Goal: Task Accomplishment & Management: Use online tool/utility

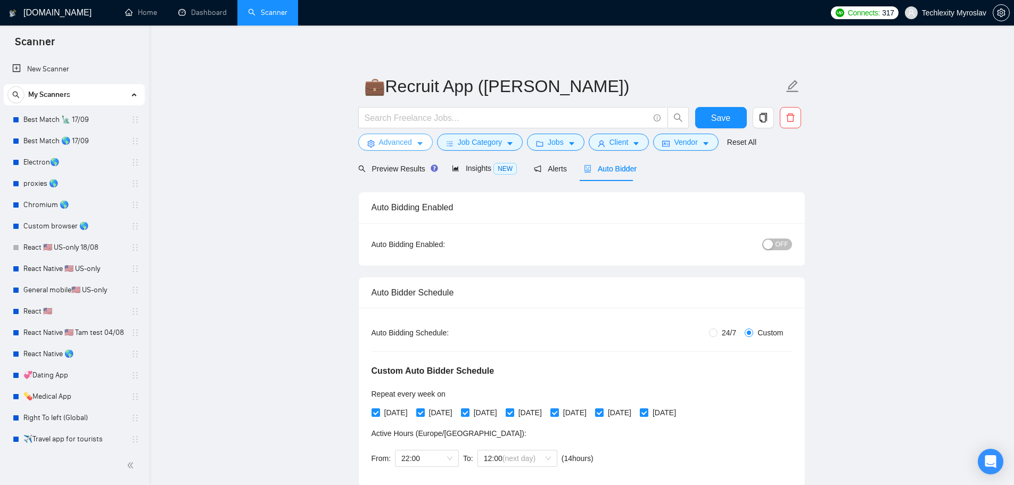
click at [400, 138] on span "Advanced" at bounding box center [395, 142] width 33 height 12
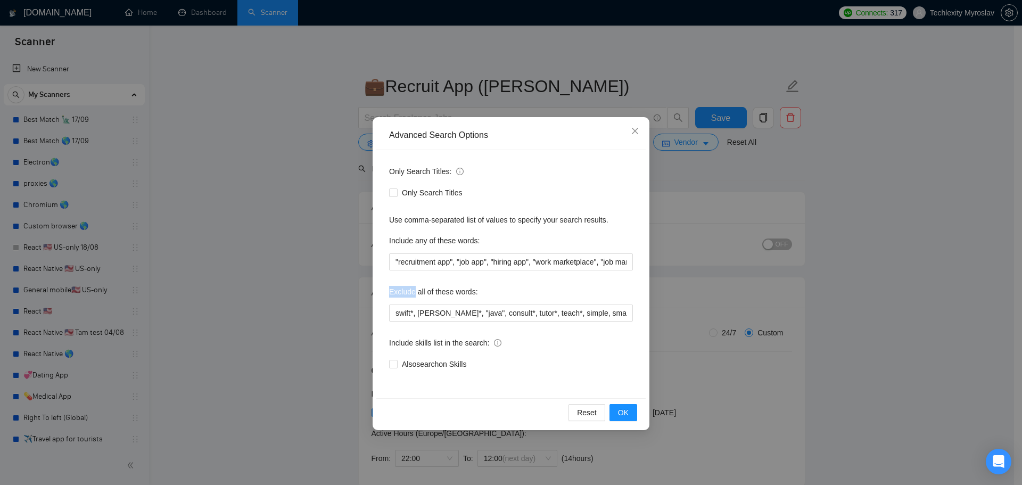
drag, startPoint x: 387, startPoint y: 290, endPoint x: 414, endPoint y: 296, distance: 27.3
click at [414, 296] on div "Only Search Titles: Only Search Titles Use comma-separated list of values to sp…" at bounding box center [510, 274] width 269 height 248
copy label "Exclude"
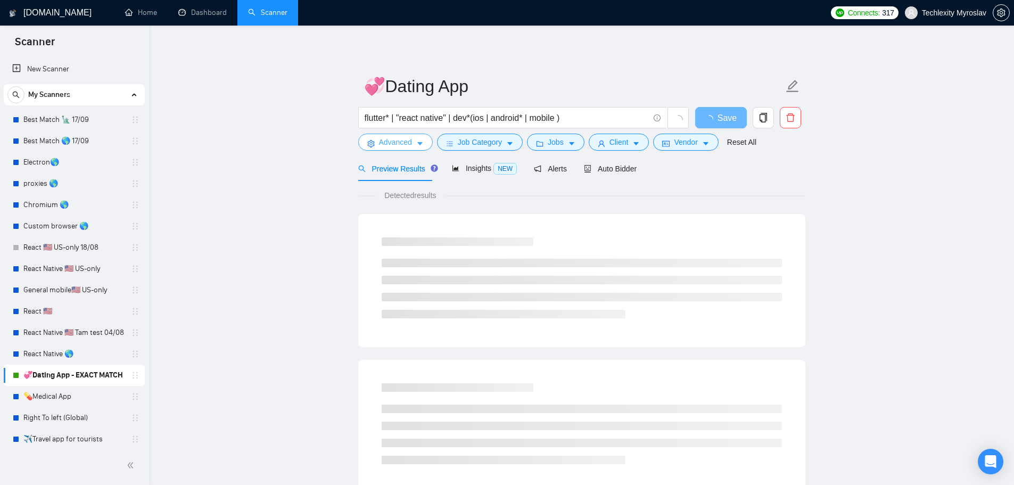
click at [396, 142] on span "Advanced" at bounding box center [395, 142] width 33 height 12
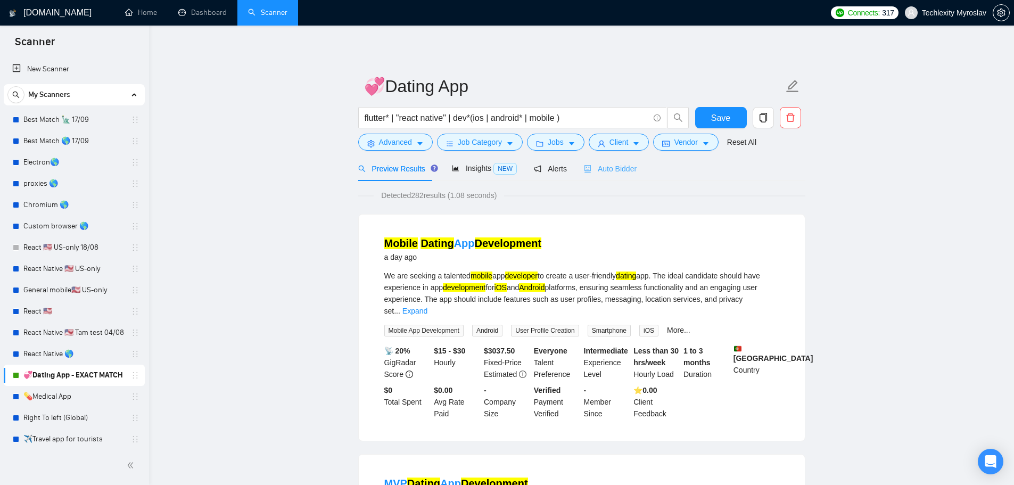
click at [596, 161] on div "Auto Bidder" at bounding box center [610, 168] width 53 height 25
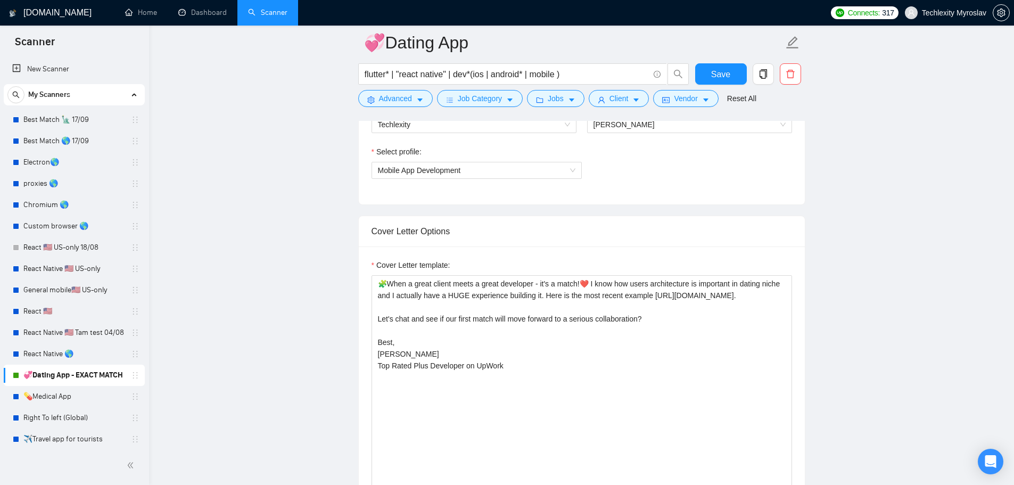
scroll to position [745, 0]
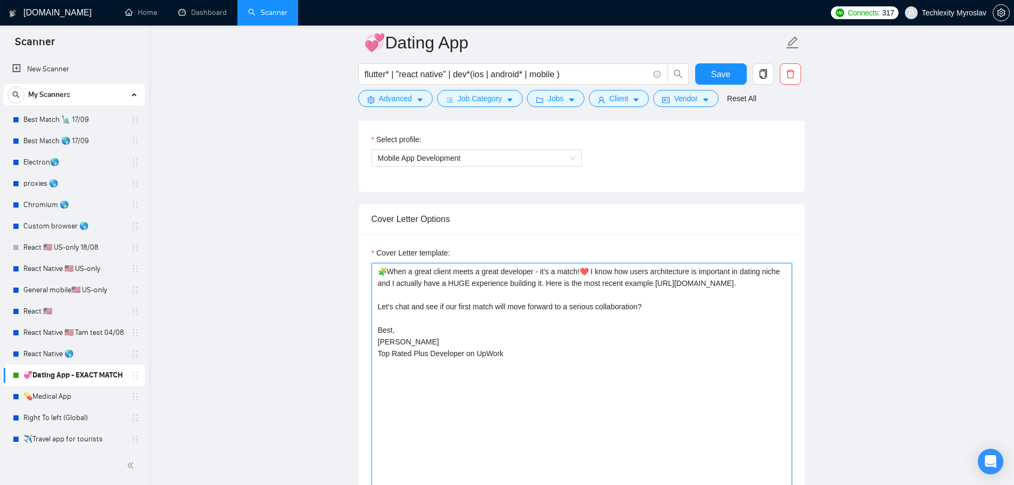
drag, startPoint x: 377, startPoint y: 319, endPoint x: 409, endPoint y: 318, distance: 31.9
click at [409, 318] on textarea "🧩When a great client meets a great developer - it's a match!❤️ I know how users…" at bounding box center [582, 383] width 421 height 240
click at [417, 323] on textarea "🧩When a great client meets a great developer - it's a match!❤️ I know how users…" at bounding box center [582, 383] width 421 height 240
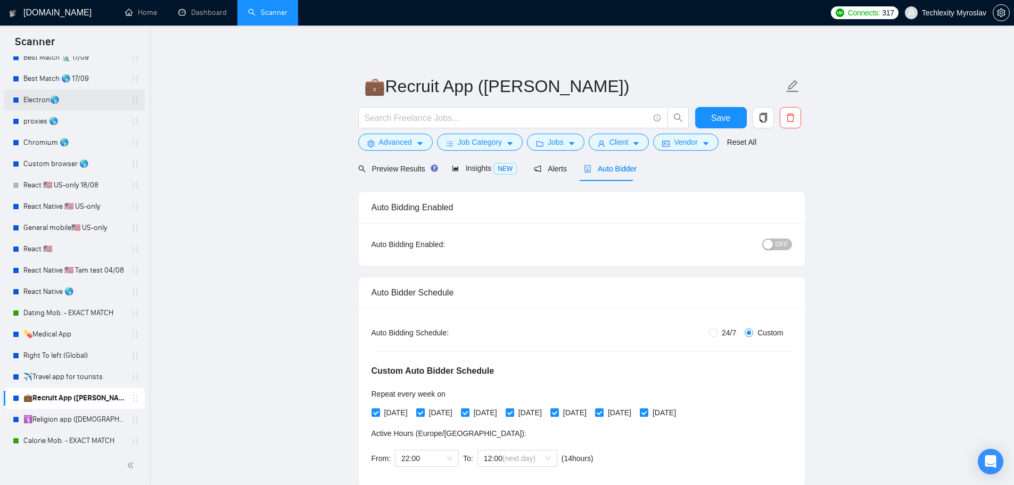
scroll to position [217, 0]
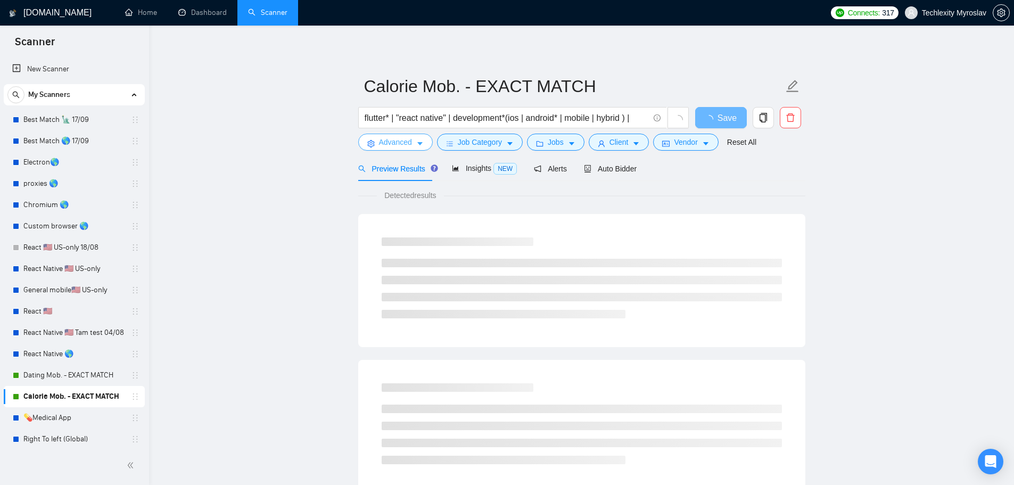
click at [377, 140] on button "Advanced" at bounding box center [395, 142] width 75 height 17
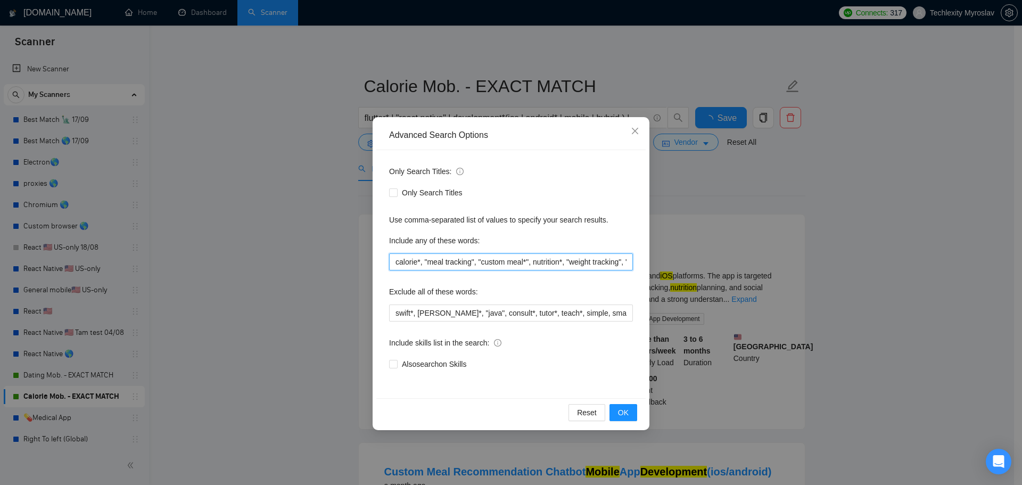
scroll to position [0, 219]
drag, startPoint x: 628, startPoint y: 267, endPoint x: 710, endPoint y: 273, distance: 82.2
click at [710, 272] on div "Advanced Search Options Only Search Titles: Only Search Titles Use comma-separa…" at bounding box center [511, 242] width 1022 height 485
click at [539, 253] on input "calorie*, "meal tracking", "custom meal*", nutrition*, "weight tracking", "food…" at bounding box center [511, 261] width 244 height 17
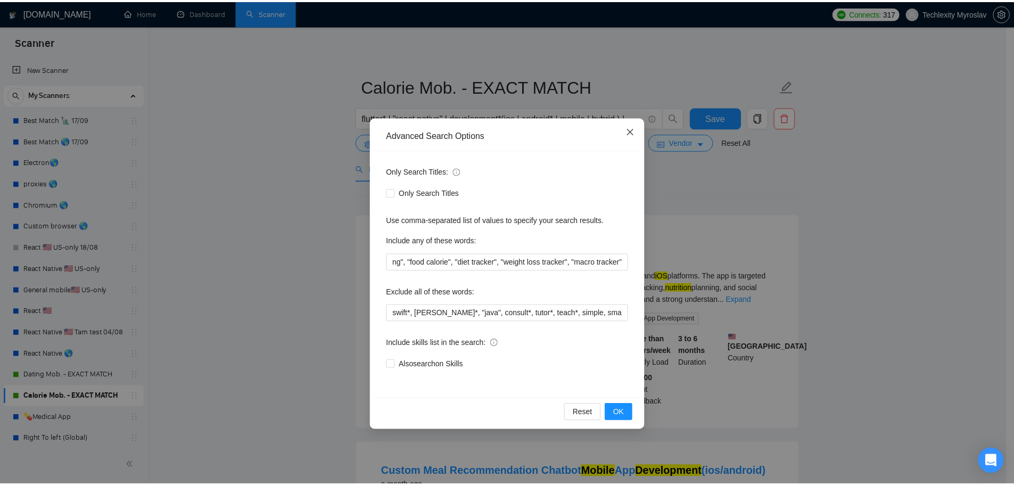
scroll to position [0, 0]
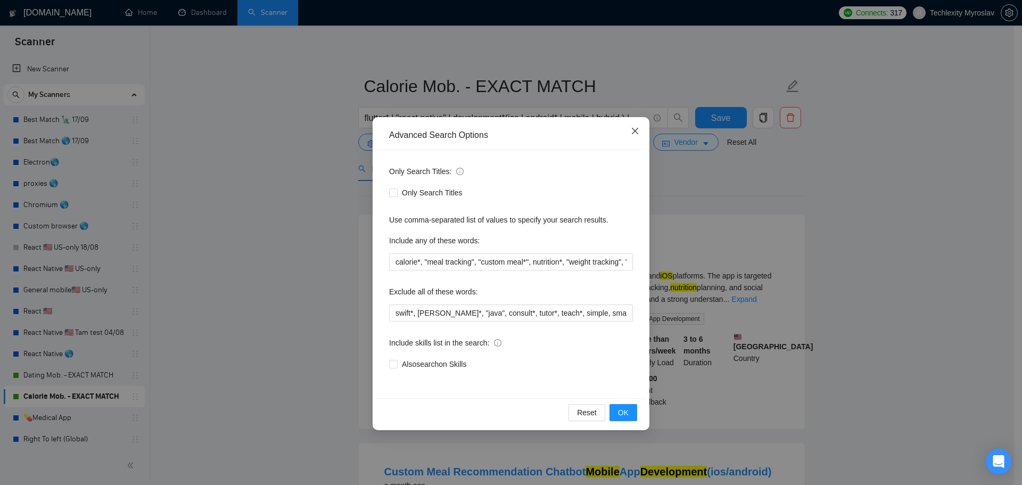
click at [633, 129] on icon "close" at bounding box center [635, 131] width 6 height 6
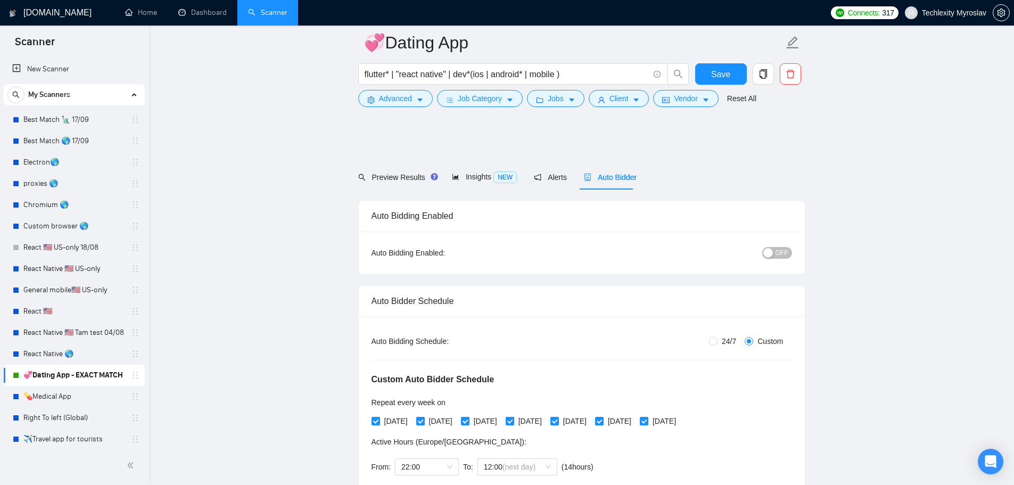
scroll to position [745, 0]
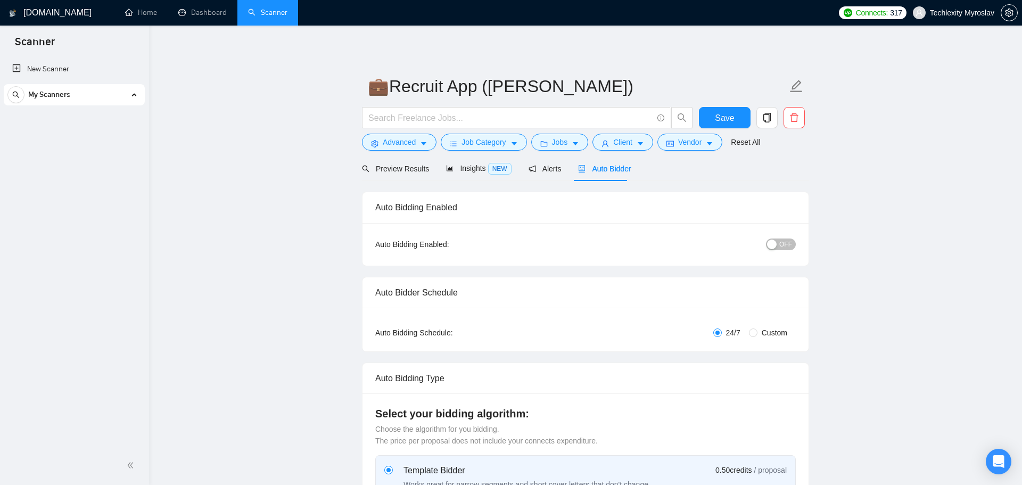
radio input "false"
radio input "true"
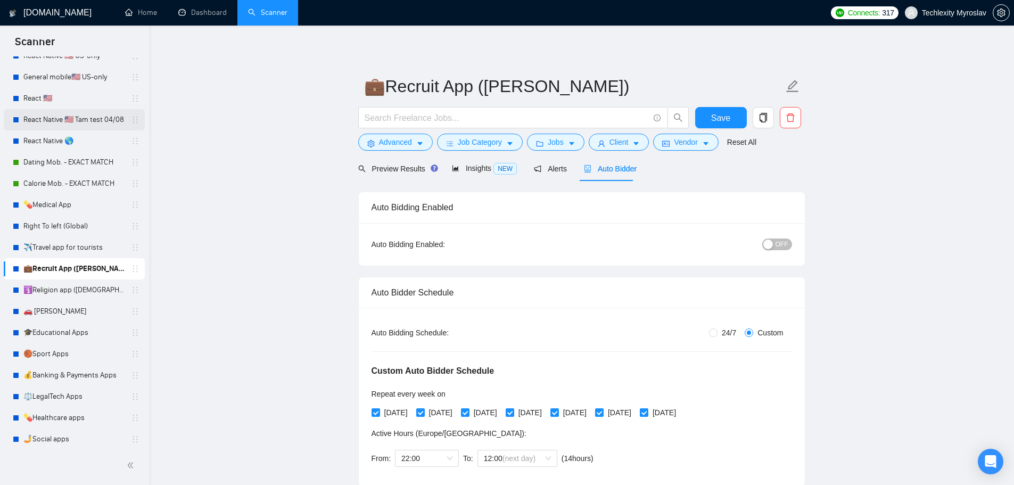
scroll to position [217, 0]
